Goal: Communication & Community: Answer question/provide support

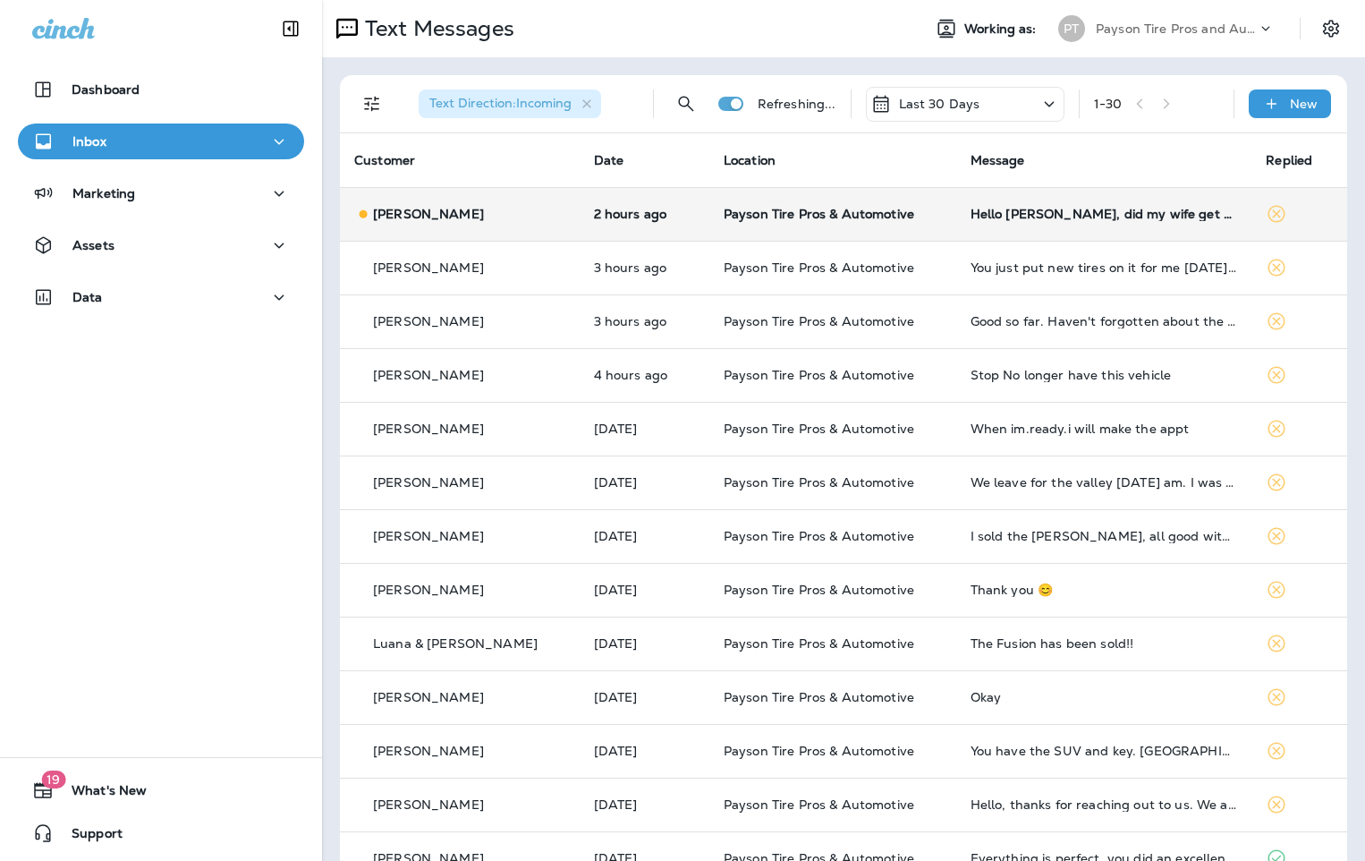
click at [690, 221] on td "2 hours ago" at bounding box center [645, 214] width 130 height 54
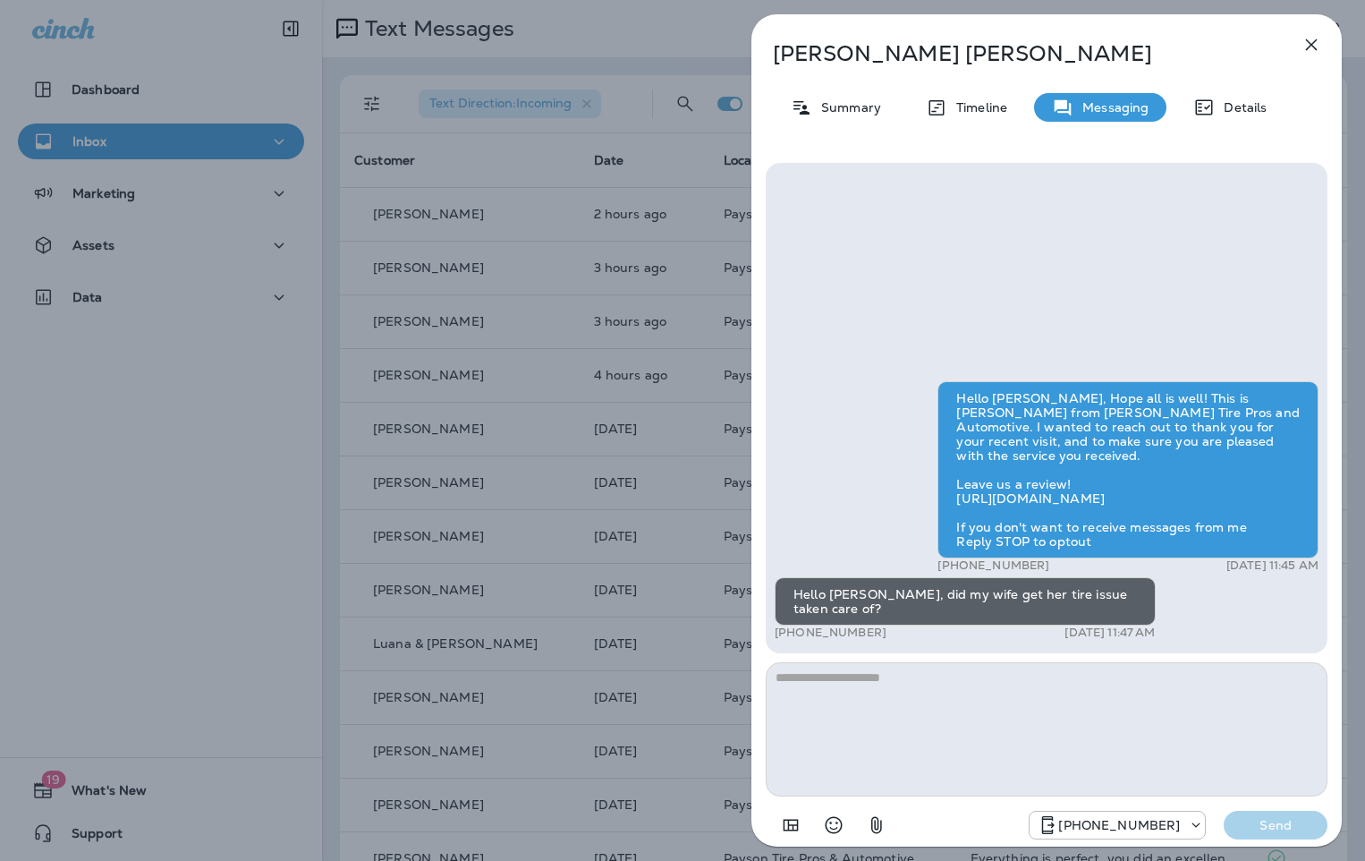
click at [493, 276] on div "[PERSON_NAME] Summary Timeline Messaging Details Hello [PERSON_NAME], Hope all …" at bounding box center [682, 430] width 1365 height 861
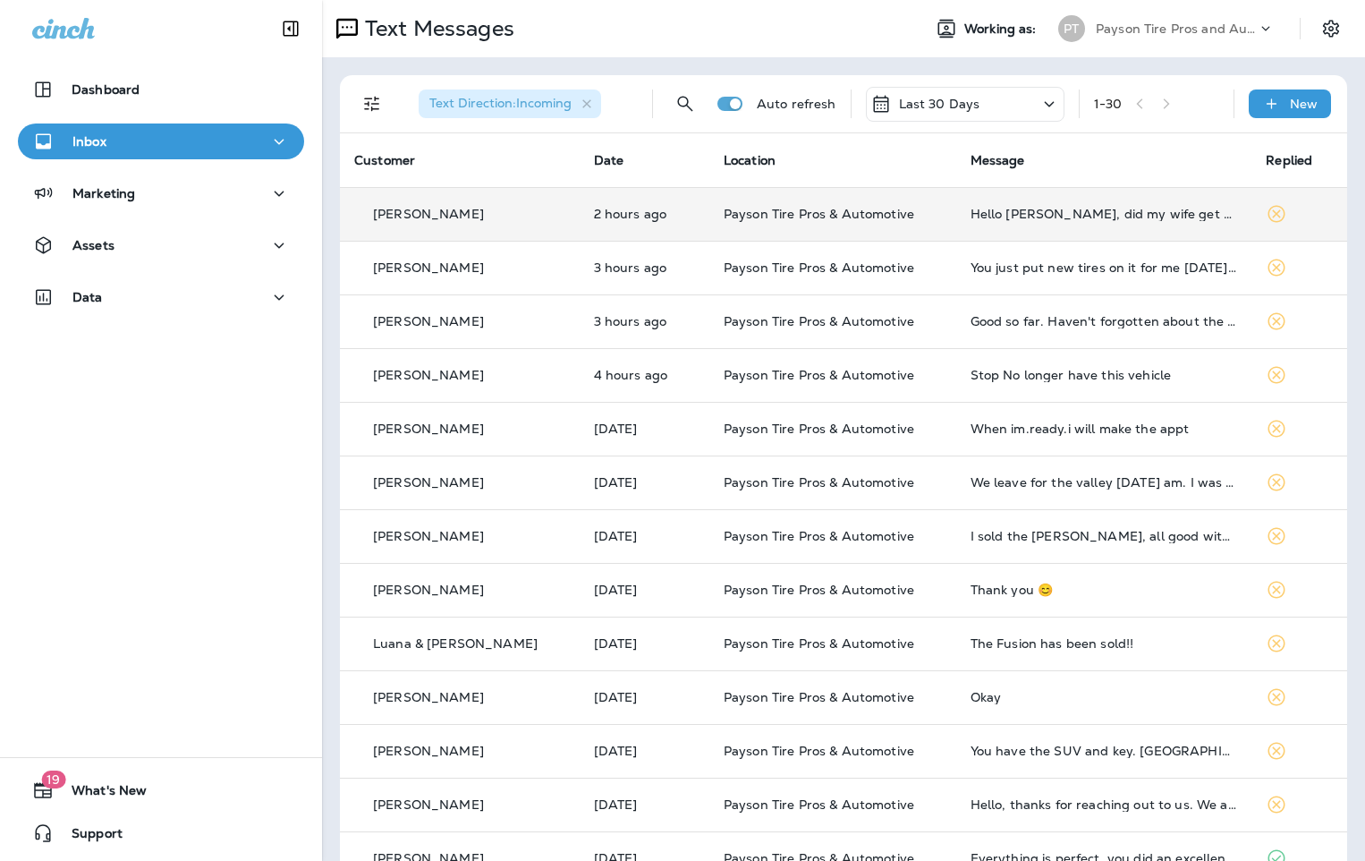
click at [681, 213] on td "2 hours ago" at bounding box center [645, 214] width 130 height 54
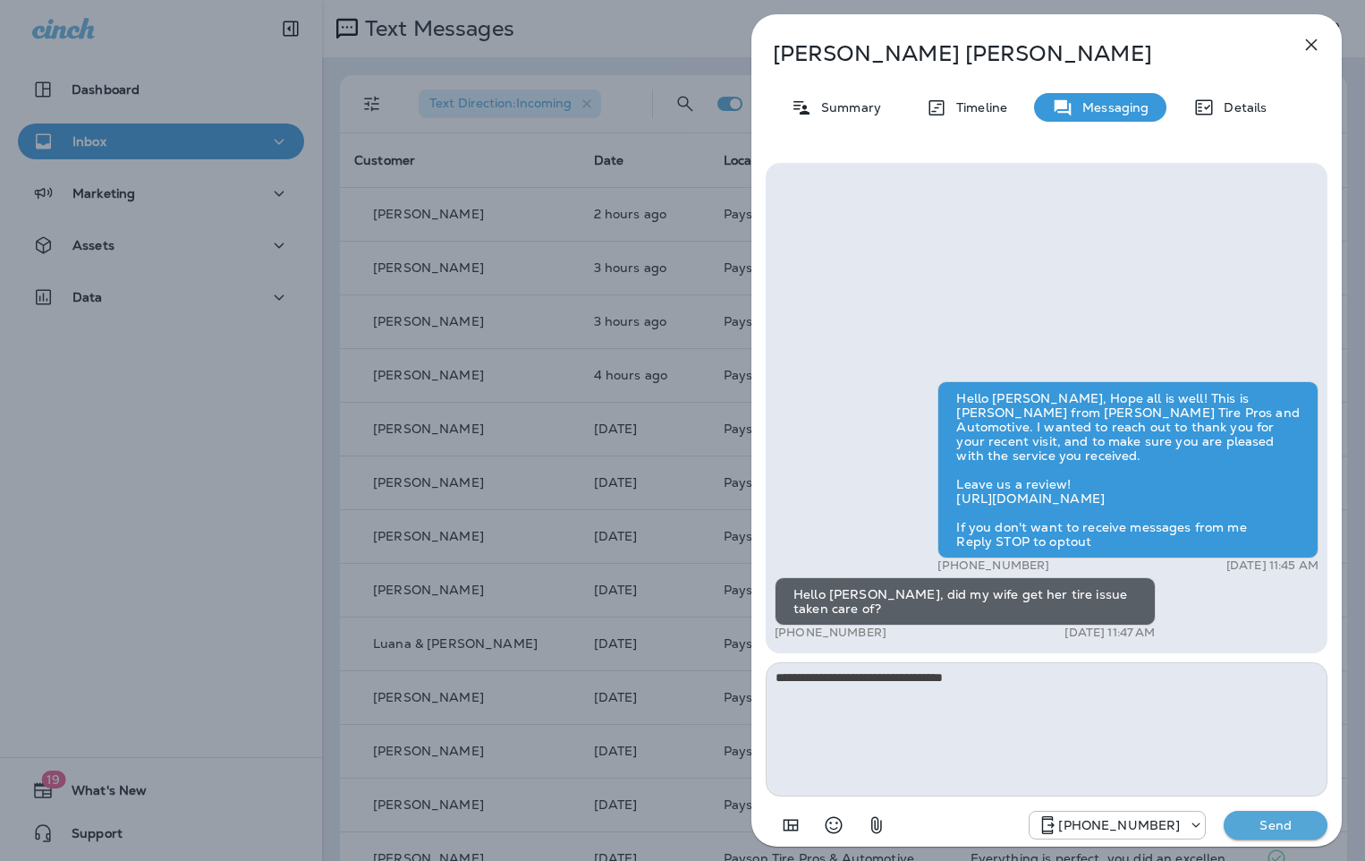
type textarea "**********"
click at [1291, 828] on p "Send" at bounding box center [1275, 825] width 75 height 16
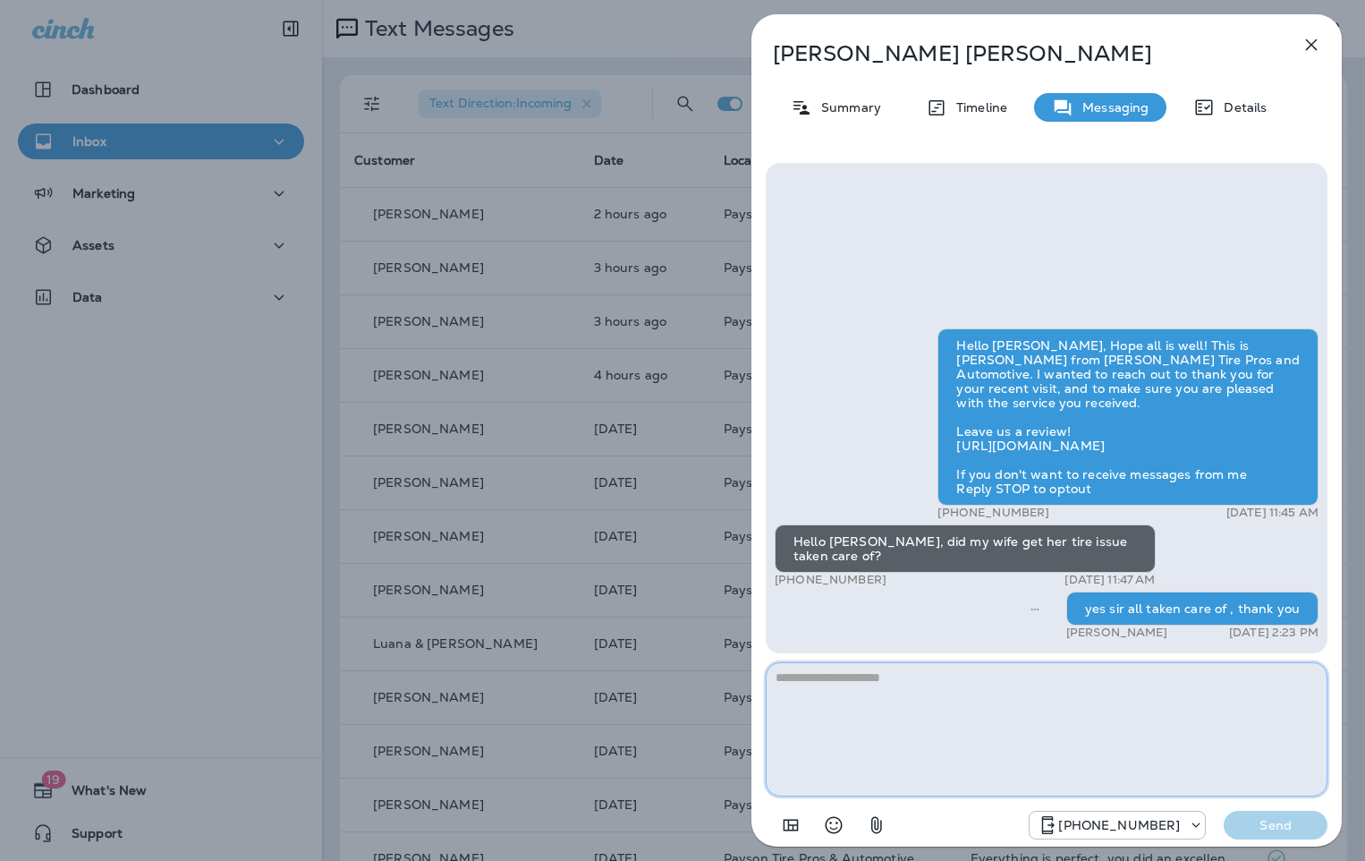
click at [1086, 757] on textarea at bounding box center [1047, 729] width 562 height 134
click at [441, 181] on div "[PERSON_NAME] Summary Timeline Messaging Details Hello [PERSON_NAME], Hope all …" at bounding box center [682, 430] width 1365 height 861
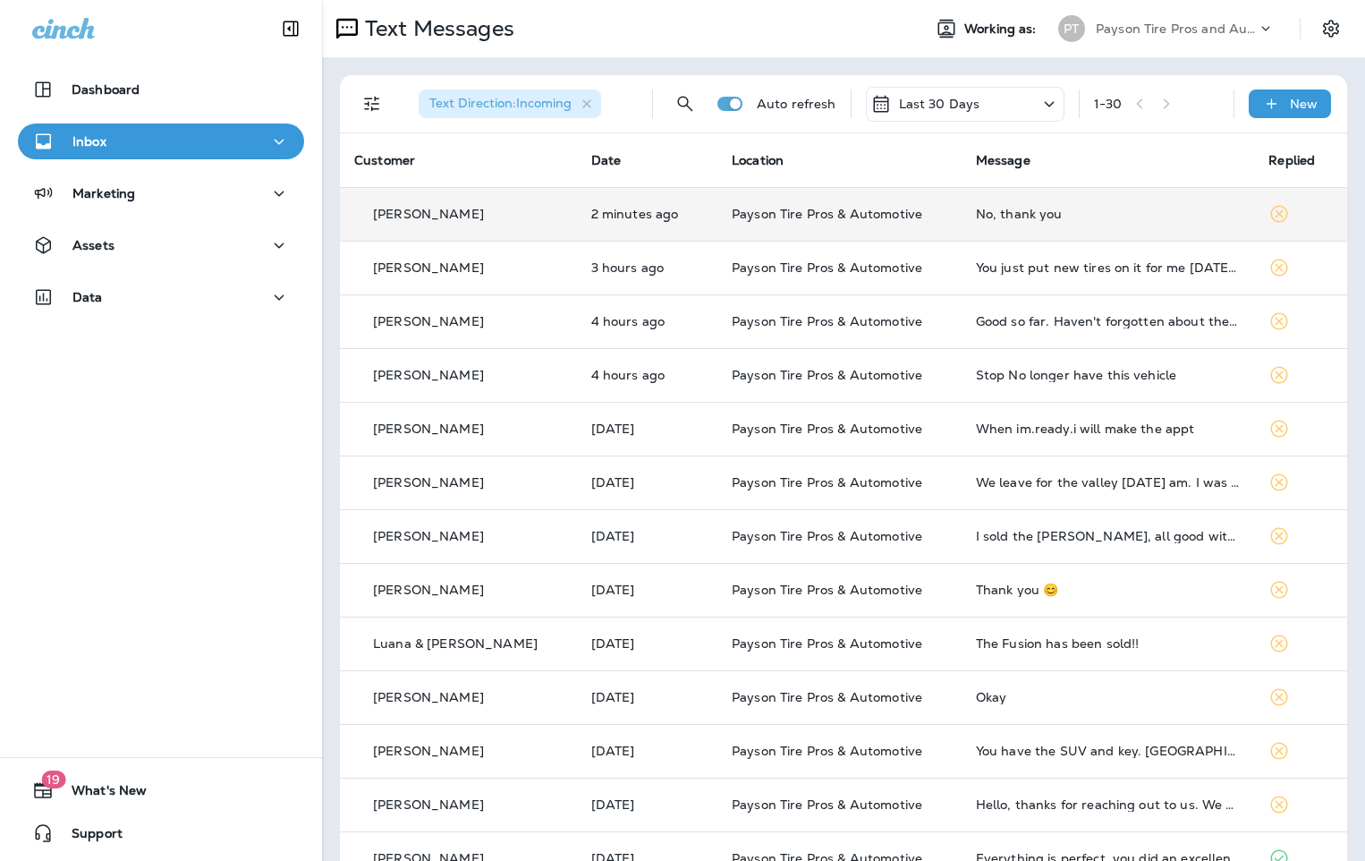
click at [531, 226] on td "[PERSON_NAME]" at bounding box center [458, 214] width 237 height 54
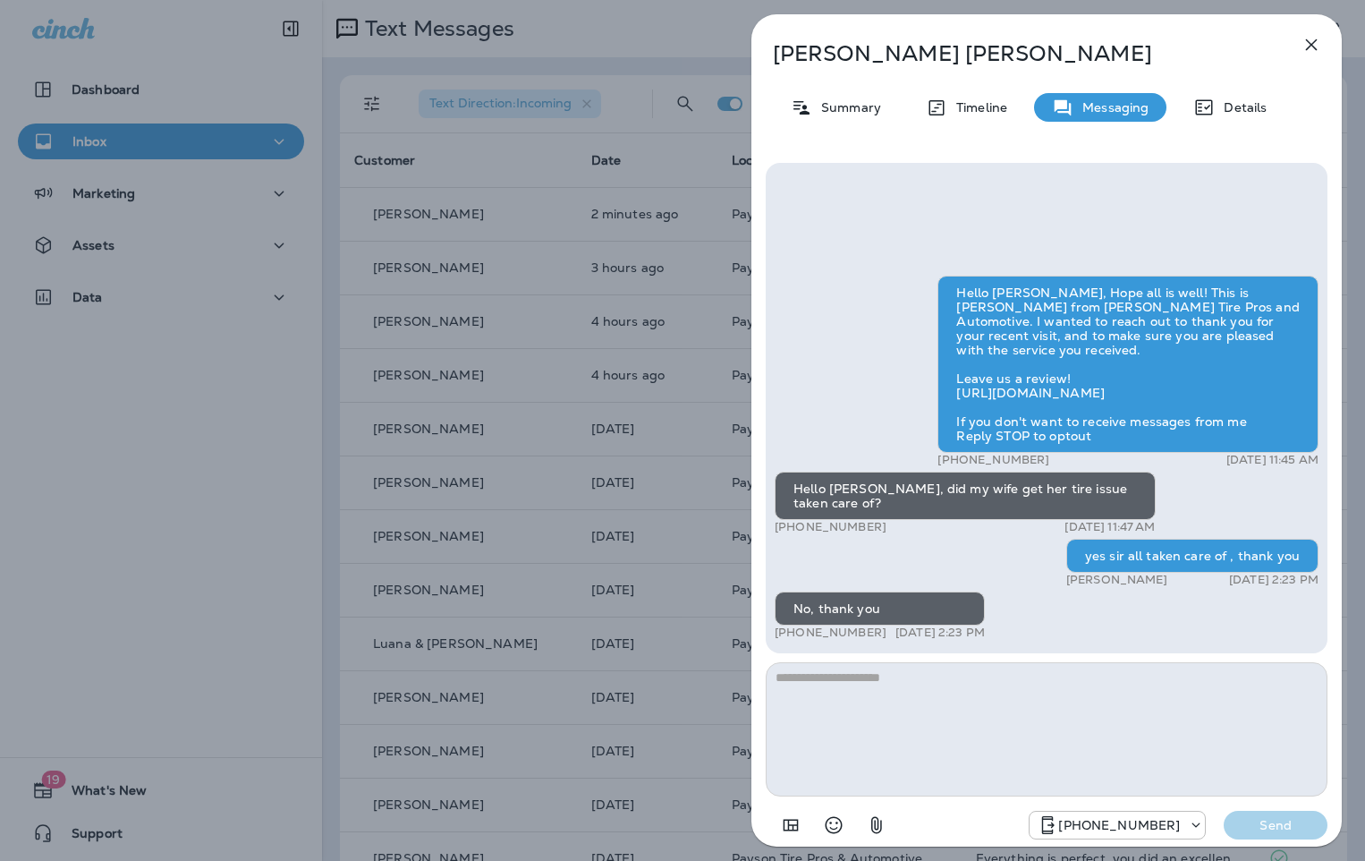
click at [535, 161] on div "[PERSON_NAME] Summary Timeline Messaging Details Hello [PERSON_NAME], Hope all …" at bounding box center [682, 430] width 1365 height 861
